Goal: Feedback & Contribution: Submit feedback/report problem

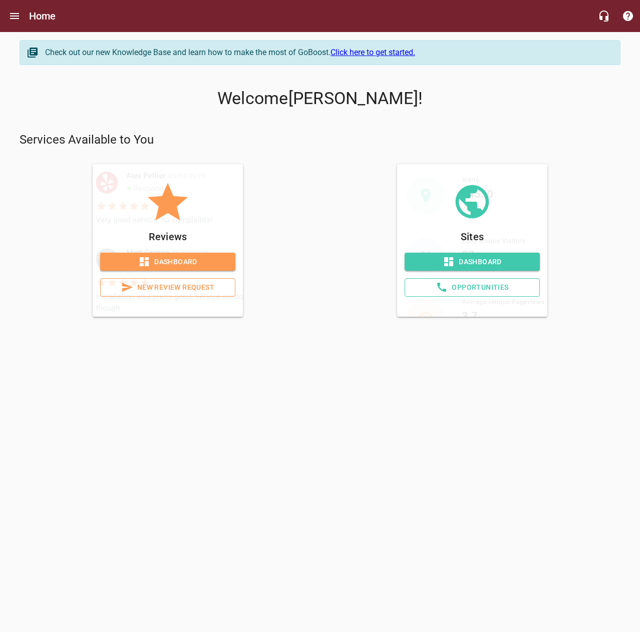
click at [133, 256] on span "Dashboard" at bounding box center [167, 262] width 119 height 13
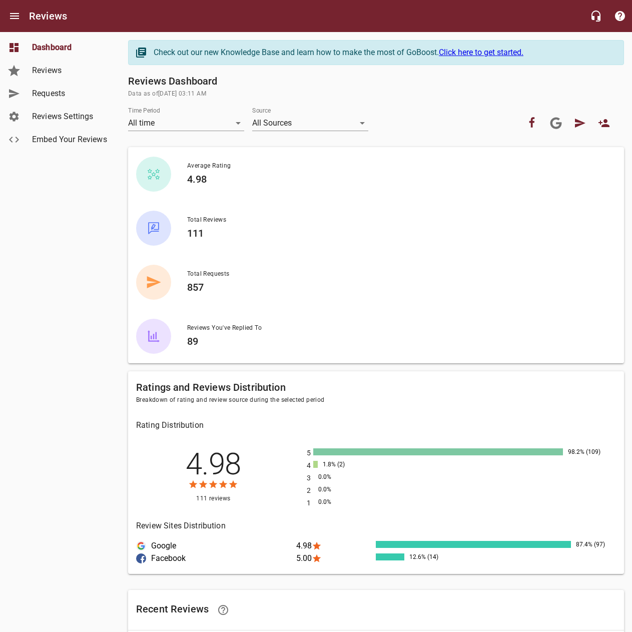
click at [61, 99] on span "Requests" at bounding box center [70, 94] width 76 height 12
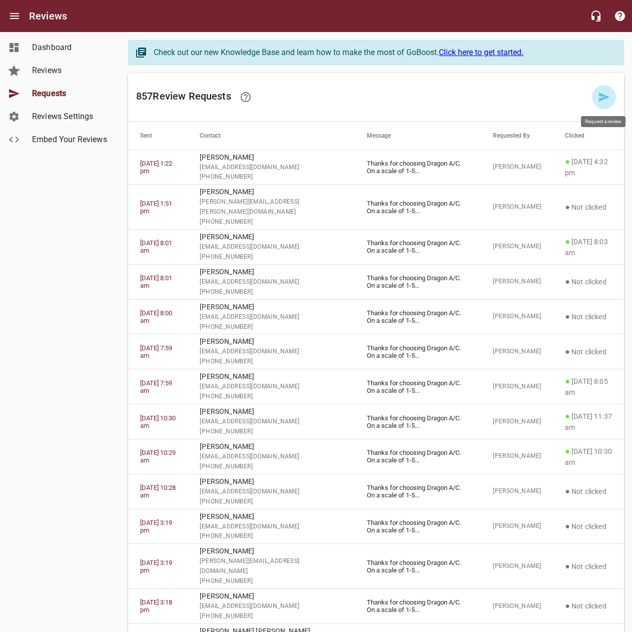
click at [605, 100] on icon at bounding box center [604, 97] width 12 height 12
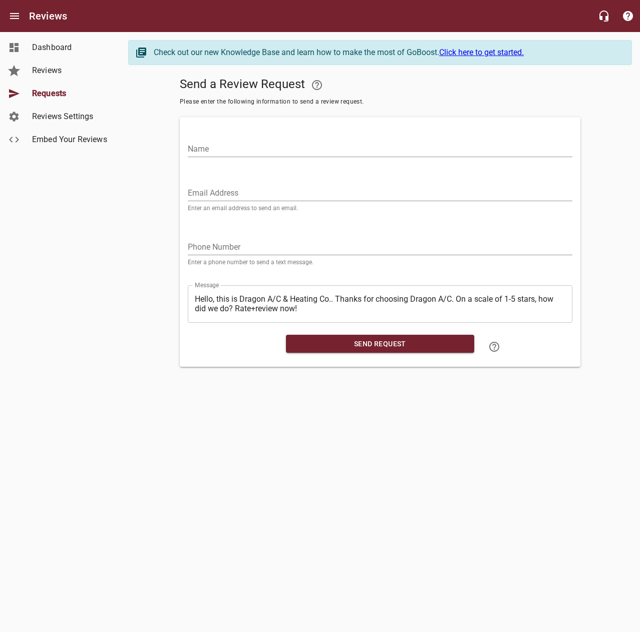
click at [473, 154] on input "Name" at bounding box center [380, 149] width 385 height 16
type input "[PERSON_NAME]"
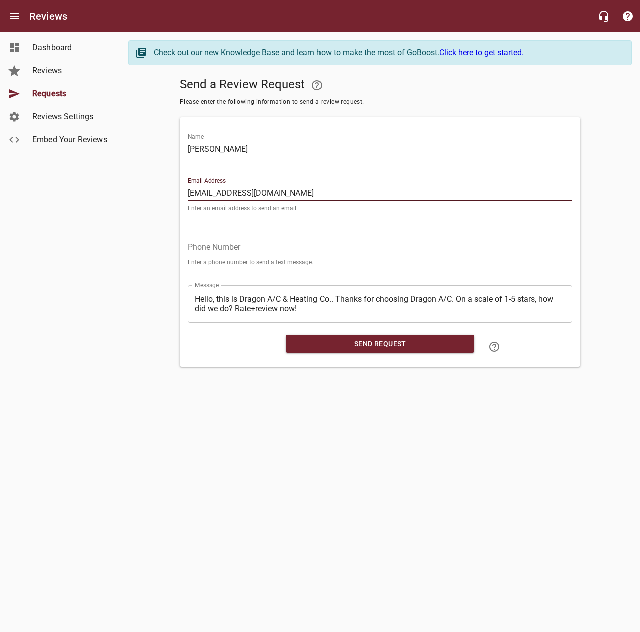
type input "[EMAIL_ADDRESS][DOMAIN_NAME]"
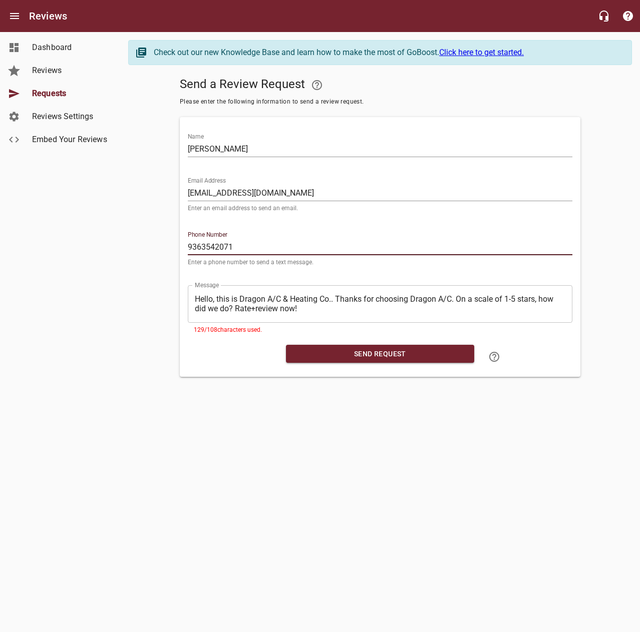
type input "9363542071"
drag, startPoint x: 335, startPoint y: 293, endPoint x: 172, endPoint y: 291, distance: 163.7
click at [172, 291] on div "Send a Review Request Please enter the following information to send a review r…" at bounding box center [380, 225] width 504 height 304
click at [339, 300] on textarea "Hello, this is Dragon A/C & Heating Co.. Thanks for choosing Dragon A/C. On a s…" at bounding box center [380, 303] width 371 height 19
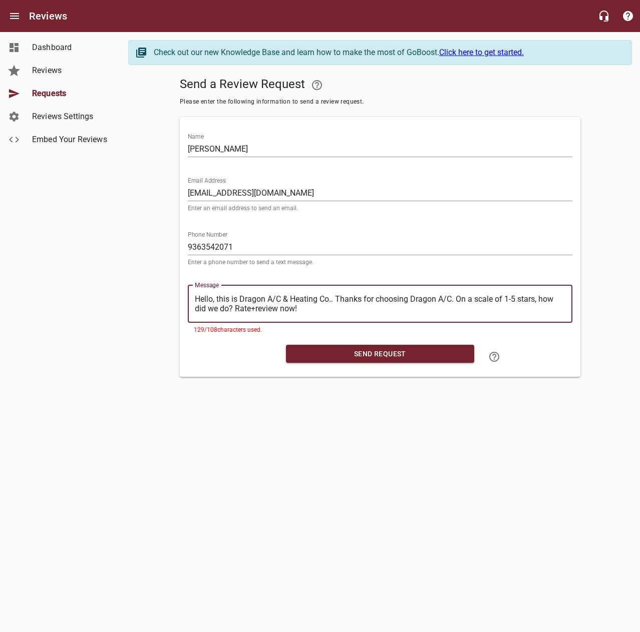
drag, startPoint x: 336, startPoint y: 298, endPoint x: 192, endPoint y: 302, distance: 143.8
click at [192, 302] on div "​ Hello, this is Dragon A/C & Heating Co.. Thanks for choosing Dragon A/C. On a…" at bounding box center [380, 304] width 385 height 38
type textarea "Thanks for choosing Dragon A/C. On a scale of 1-5 stars, how did we do? Rate+re…"
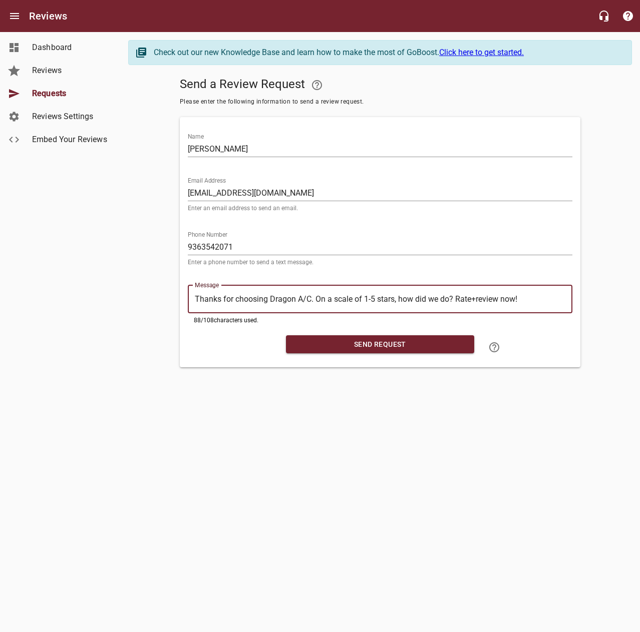
type textarea "Thanks for choosing Dragon A/C. On a scale of 1-5 stars, how did we do? Rate+re…"
click at [320, 348] on span "Send Request" at bounding box center [380, 344] width 172 height 13
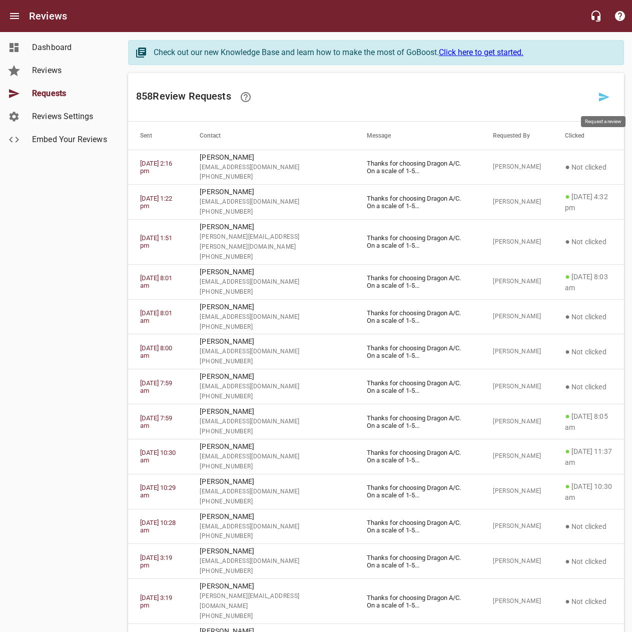
click at [608, 98] on icon at bounding box center [604, 97] width 12 height 12
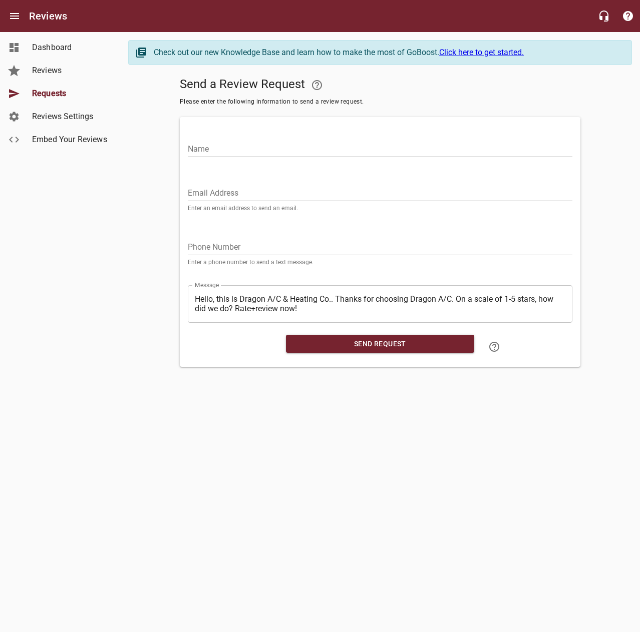
click at [428, 149] on input "Name" at bounding box center [380, 149] width 385 height 16
type input "El Gordo Taqueria"
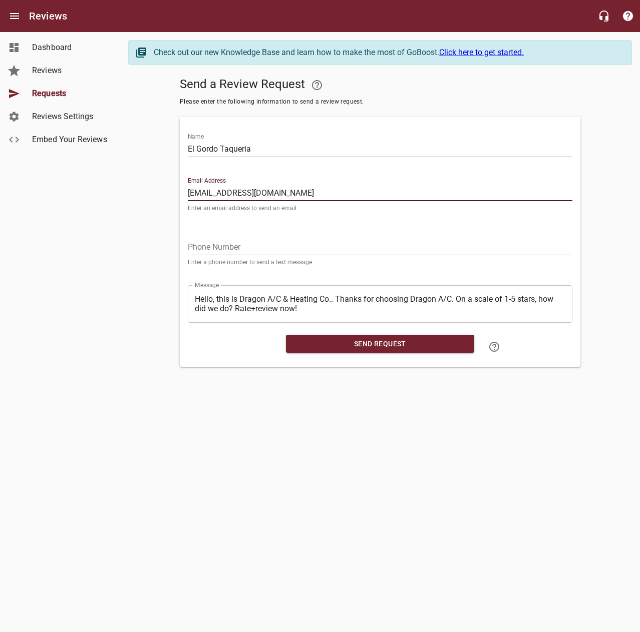
type input "[EMAIL_ADDRESS][DOMAIN_NAME]"
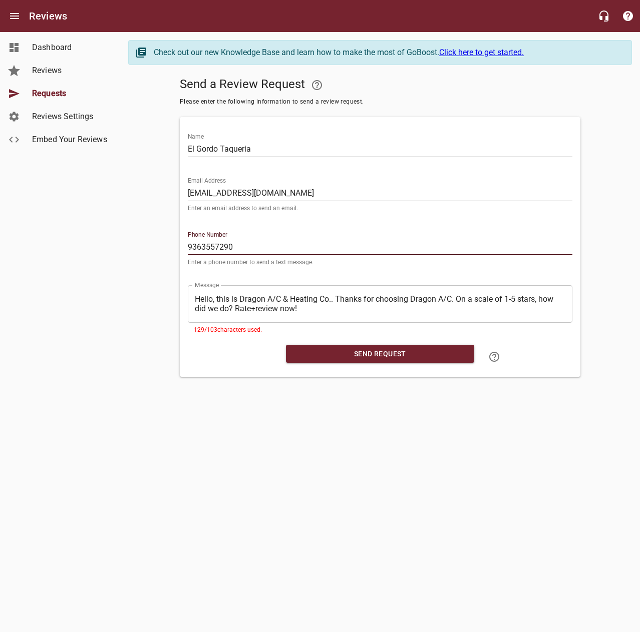
type input "9363557290"
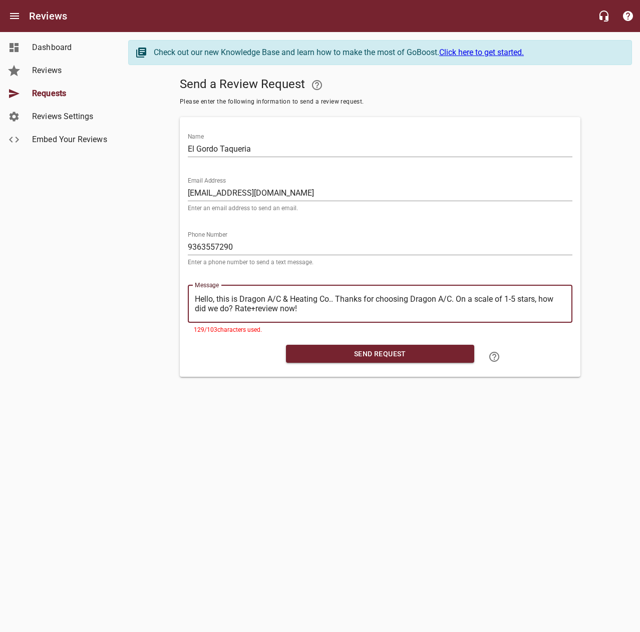
drag, startPoint x: 334, startPoint y: 295, endPoint x: 190, endPoint y: 291, distance: 144.3
click at [192, 289] on div "​ Hello, this is Dragon A/C & Heating Co.. Thanks for choosing Dragon A/C. On a…" at bounding box center [380, 304] width 385 height 38
type textarea "Thanks for choosing Dragon A/C. On a scale of 1-5 stars, how did we do? Rate+re…"
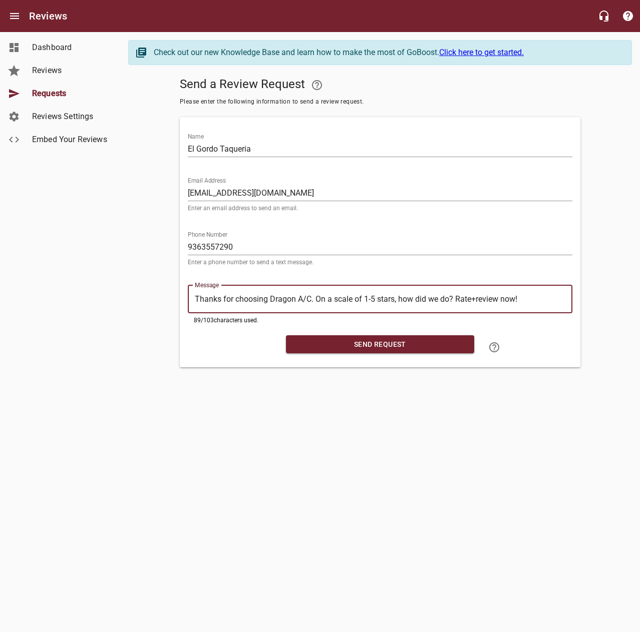
type textarea "Thanks for choosing Dragon A/C. On a scale of 1-5 stars, how did we do? Rate+re…"
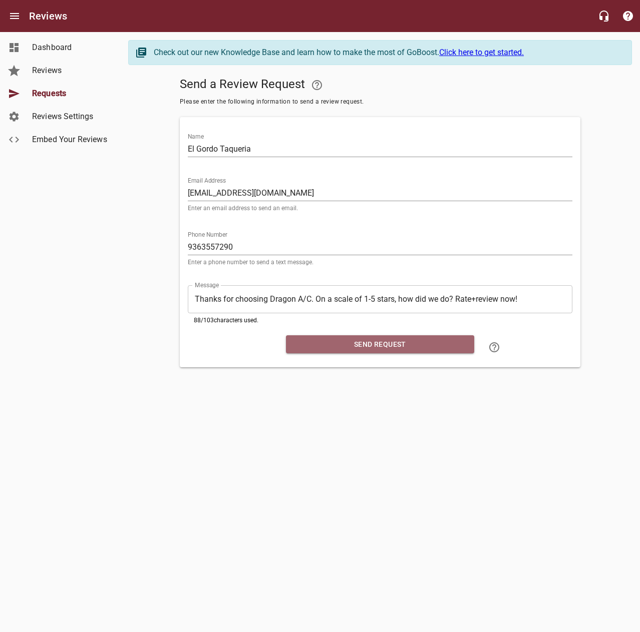
click at [358, 346] on span "Send Request" at bounding box center [380, 344] width 172 height 13
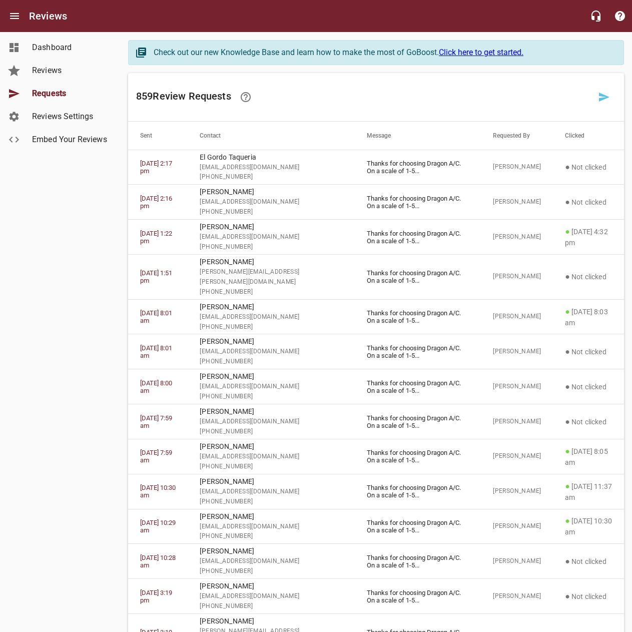
click at [444, 100] on h6 "859 Review Request s" at bounding box center [364, 97] width 456 height 24
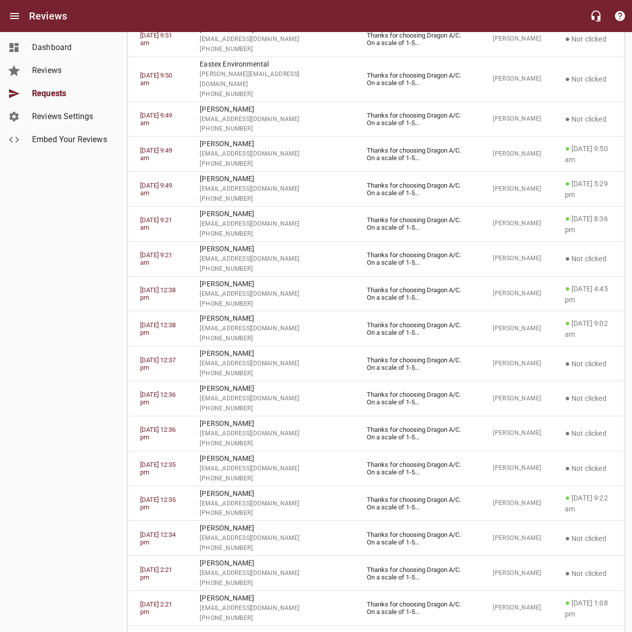
scroll to position [1312, 0]
click at [609, 632] on icon "button" at bounding box center [611, 639] width 12 height 12
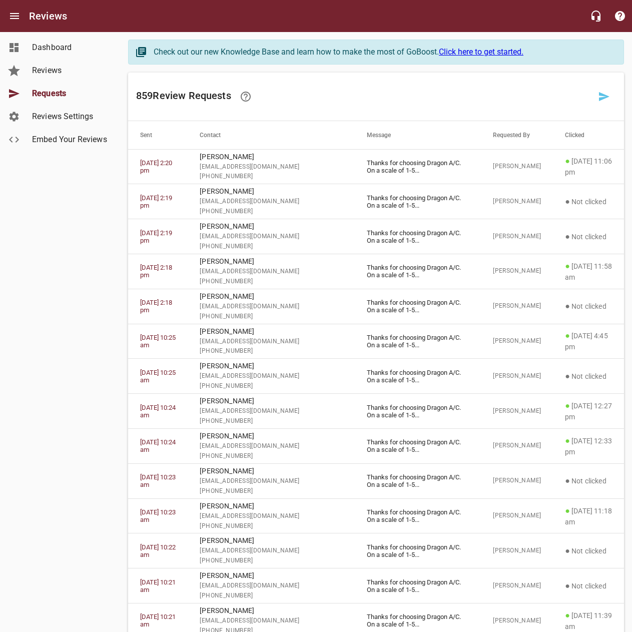
scroll to position [0, 0]
click at [599, 97] on icon at bounding box center [604, 97] width 12 height 12
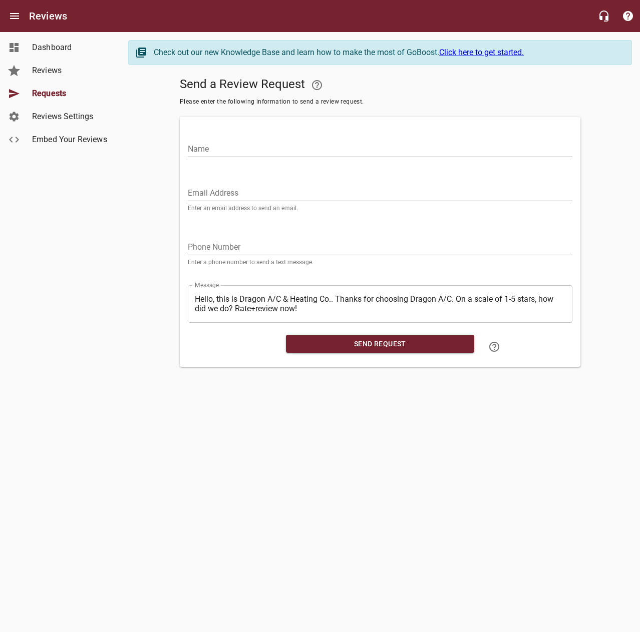
drag, startPoint x: 464, startPoint y: 144, endPoint x: 469, endPoint y: 131, distance: 14.1
click at [464, 140] on div "Name" at bounding box center [380, 145] width 385 height 24
type input "[PERSON_NAME]"
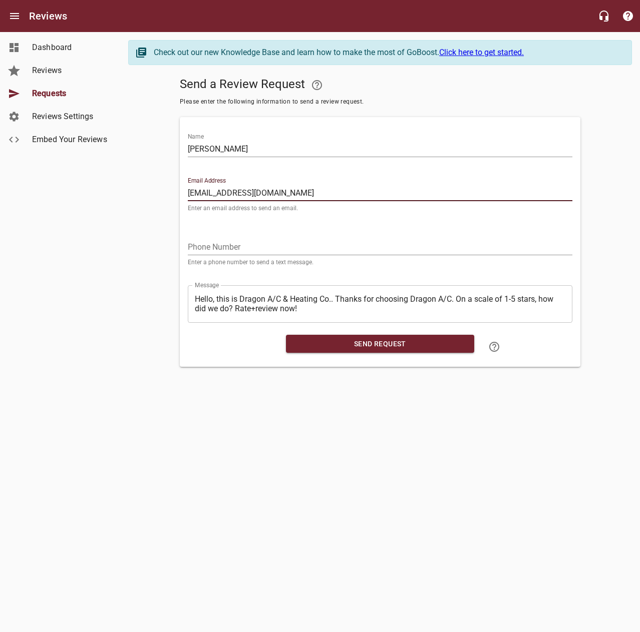
type input "[EMAIL_ADDRESS][DOMAIN_NAME]"
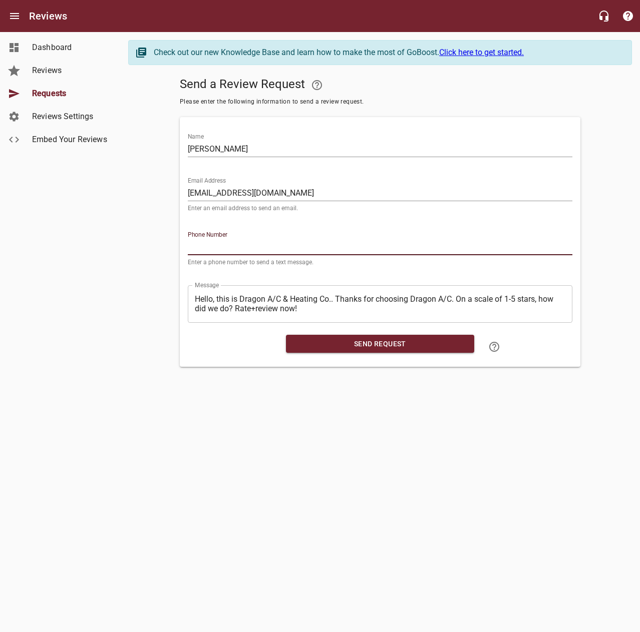
click at [340, 243] on input "tel" at bounding box center [380, 247] width 385 height 16
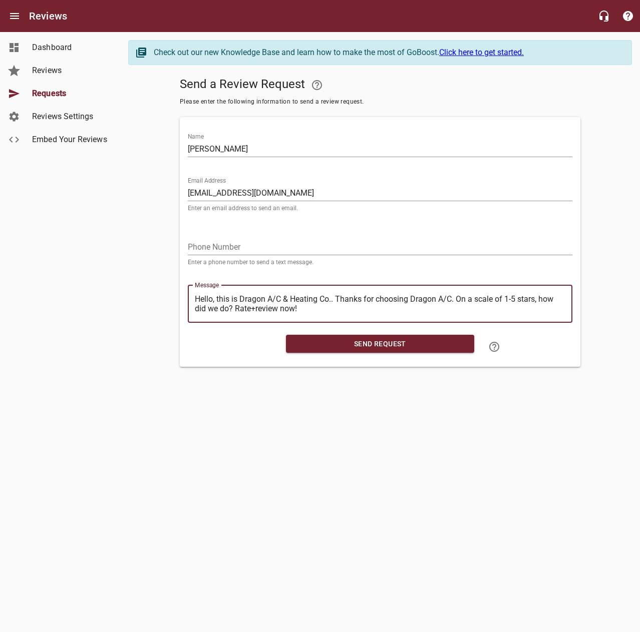
drag, startPoint x: 335, startPoint y: 298, endPoint x: 159, endPoint y: 299, distance: 176.7
click at [159, 299] on div "Send a Review Request Please enter the following information to send a review r…" at bounding box center [380, 220] width 504 height 294
type textarea "Thanks for choosing Dragon A/C. On a scale of 1-5 stars, how did we do? Rate+re…"
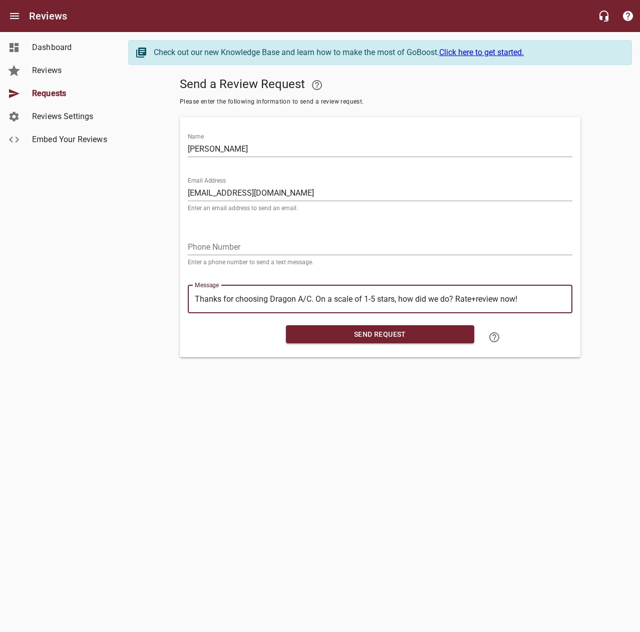
type textarea "Thanks for choosing Dragon A/C. On a scale of 1-5 stars, how did we do? Rate+re…"
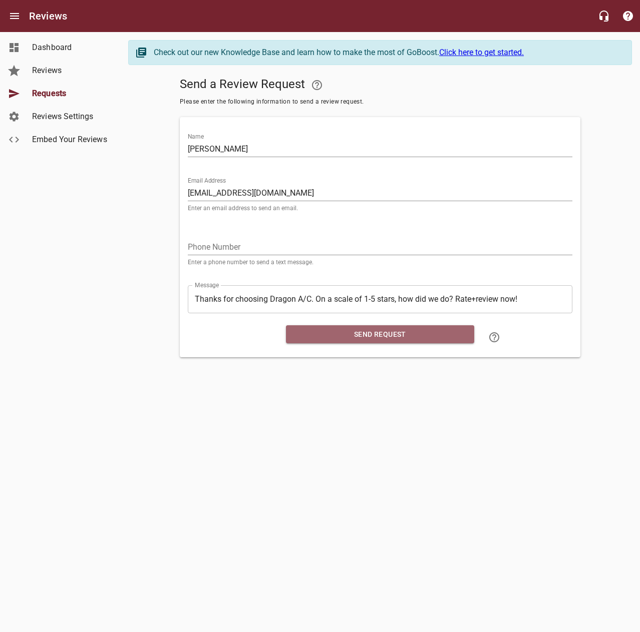
click at [356, 334] on span "Send Request" at bounding box center [380, 334] width 172 height 13
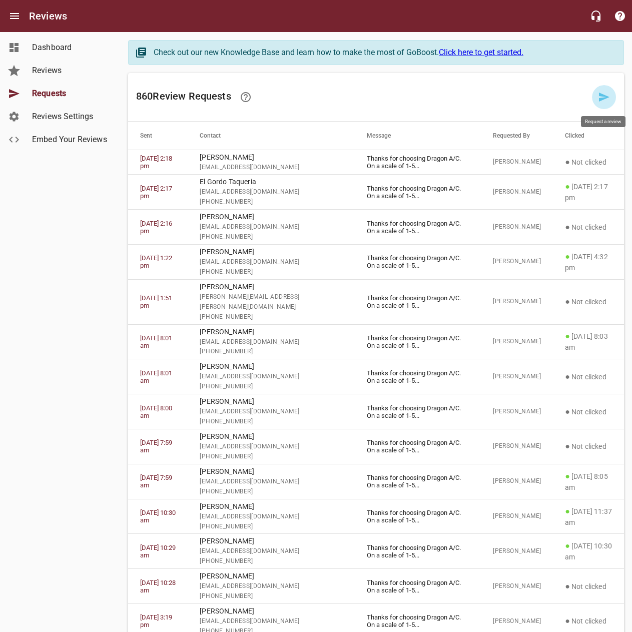
click at [595, 97] on link at bounding box center [604, 97] width 24 height 24
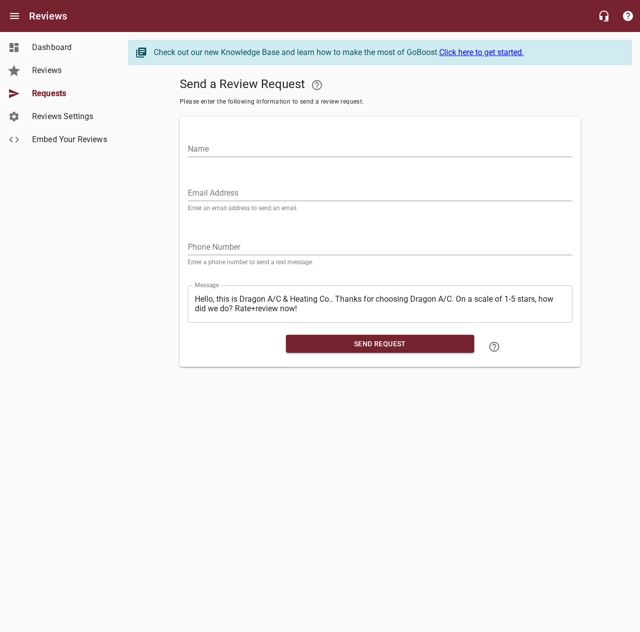
drag, startPoint x: 529, startPoint y: 152, endPoint x: 546, endPoint y: 111, distance: 44.6
click at [529, 152] on input "Name" at bounding box center [380, 149] width 385 height 16
type input "[PERSON_NAME]"
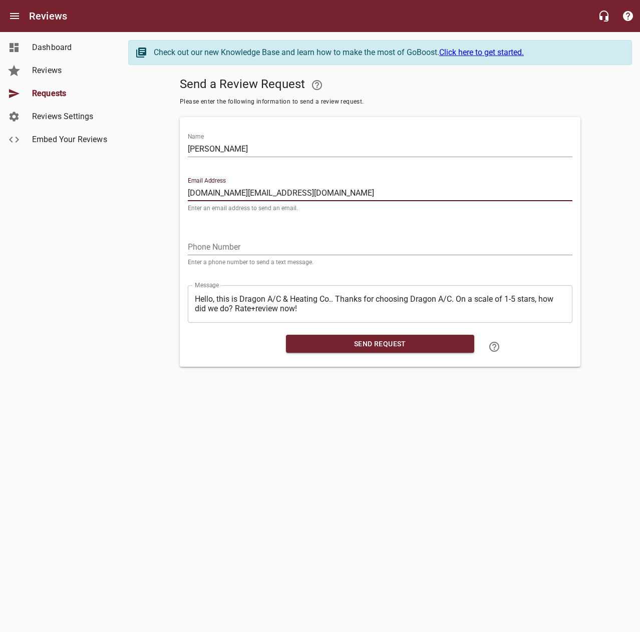
type input "[DOMAIN_NAME][EMAIL_ADDRESS][DOMAIN_NAME]"
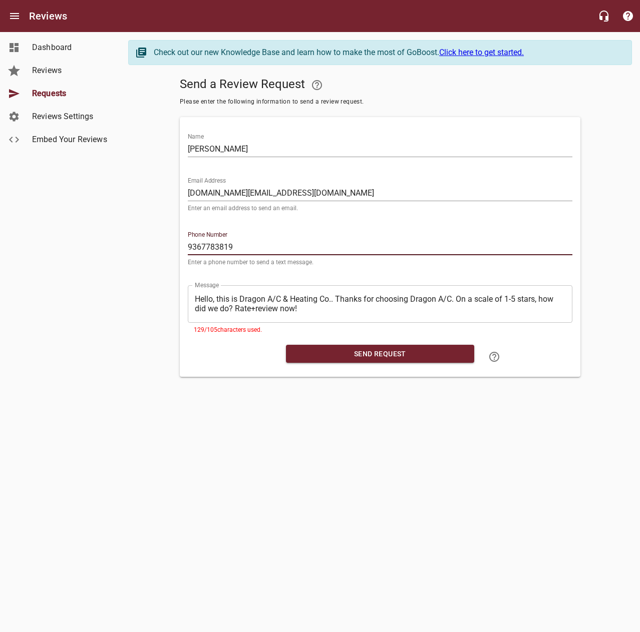
type input "9367783819"
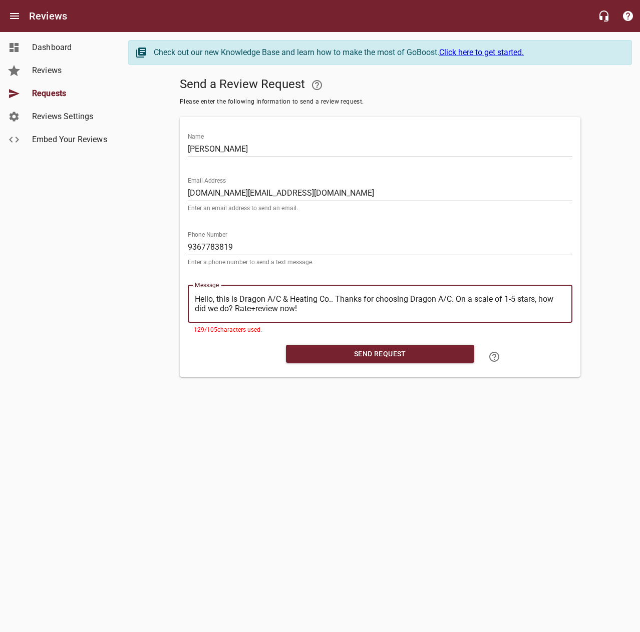
drag, startPoint x: 335, startPoint y: 297, endPoint x: 131, endPoint y: 298, distance: 204.3
click at [131, 298] on div "Send a Review Request Please enter the following information to send a review r…" at bounding box center [380, 225] width 504 height 304
type textarea "Thanks for choosing Dragon A/C. On a scale of 1-5 stars, how did we do? Rate+re…"
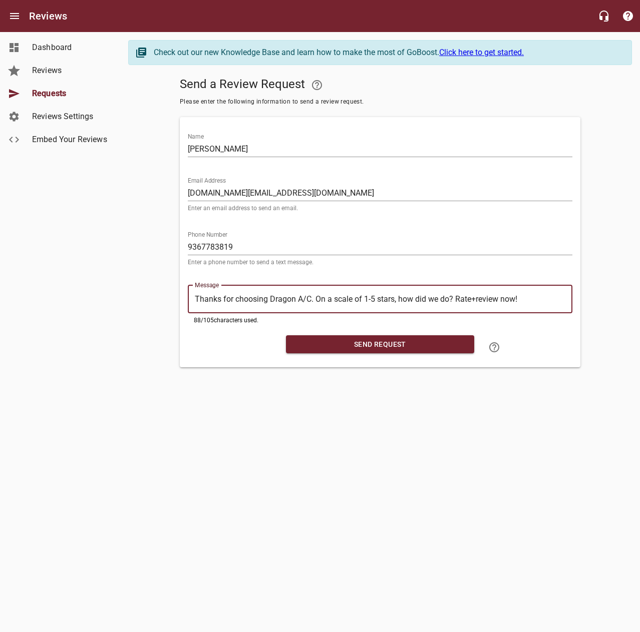
type textarea "Thanks for choosing Dragon A/C. On a scale of 1-5 stars, how did we do? Rate+re…"
click at [343, 345] on span "Send Request" at bounding box center [380, 344] width 172 height 13
